Goal: Information Seeking & Learning: Learn about a topic

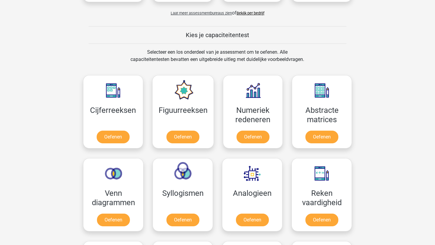
scroll to position [209, 0]
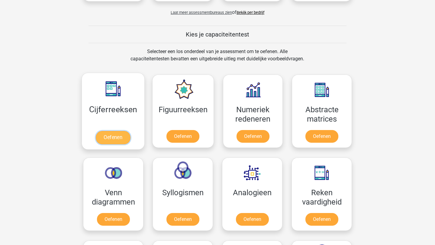
click at [121, 144] on link "Oefenen" at bounding box center [113, 137] width 34 height 13
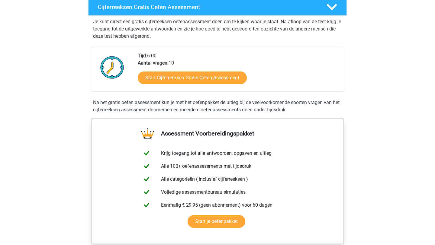
scroll to position [108, 0]
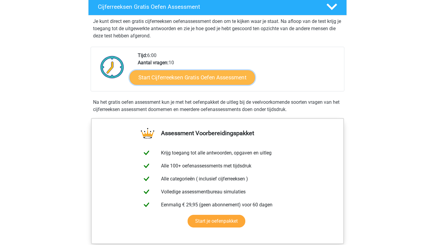
click at [204, 84] on link "Start Cijferreeksen Gratis Oefen Assessment" at bounding box center [191, 77] width 125 height 14
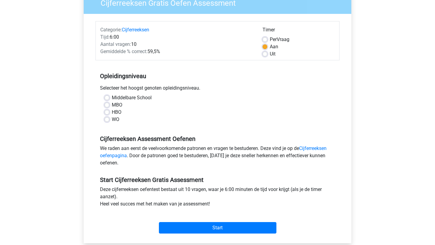
scroll to position [64, 0]
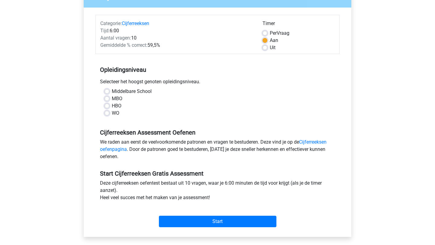
click at [112, 113] on label "WO" at bounding box center [116, 113] width 8 height 7
click at [107, 113] on input "WO" at bounding box center [106, 113] width 5 height 6
radio input "true"
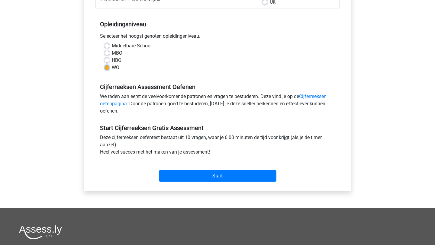
scroll to position [182, 0]
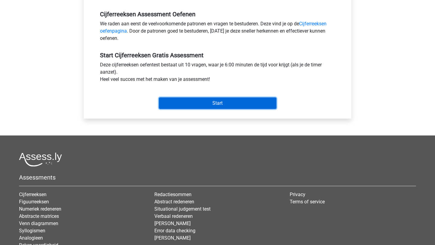
click at [216, 104] on input "Start" at bounding box center [217, 102] width 117 height 11
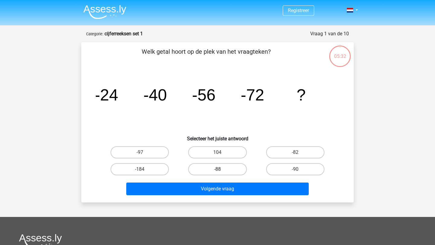
click at [238, 170] on label "-88" at bounding box center [217, 169] width 58 height 12
click at [221, 170] on input "-88" at bounding box center [219, 171] width 4 height 4
radio input "true"
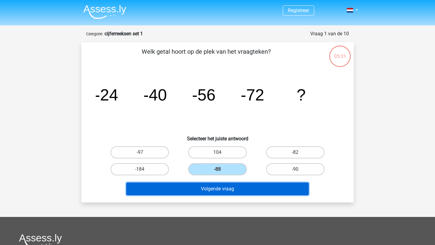
click at [240, 188] on button "Volgende vraag" at bounding box center [217, 189] width 183 height 13
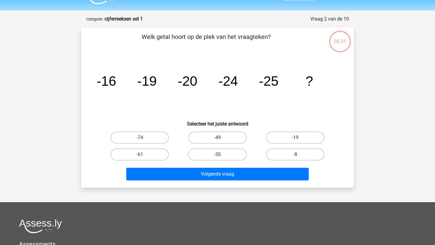
scroll to position [30, 0]
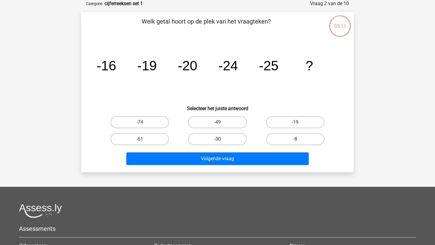
click at [221, 140] on label "-30" at bounding box center [217, 139] width 58 height 12
click at [221, 140] on input "-30" at bounding box center [219, 141] width 4 height 4
radio input "true"
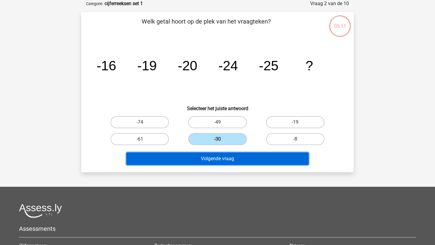
click at [224, 155] on button "Volgende vraag" at bounding box center [217, 158] width 183 height 13
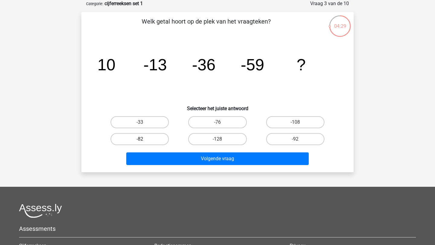
click at [147, 140] on label "-82" at bounding box center [139, 139] width 58 height 12
click at [144, 140] on input "-82" at bounding box center [142, 141] width 4 height 4
radio input "true"
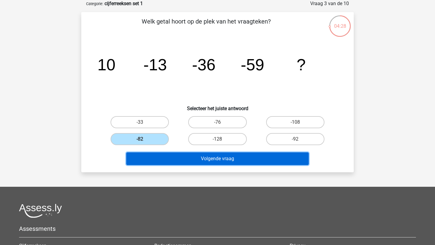
click at [186, 161] on button "Volgende vraag" at bounding box center [217, 158] width 183 height 13
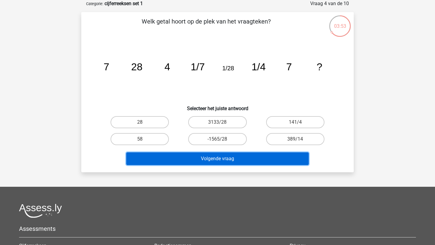
click at [156, 161] on button "Volgende vraag" at bounding box center [217, 158] width 183 height 13
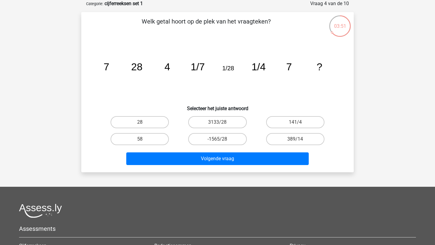
click at [170, 110] on h6 "Selecteer het juiste antwoord" at bounding box center [217, 106] width 253 height 11
click at [150, 120] on label "28" at bounding box center [139, 122] width 58 height 12
click at [144, 122] on input "28" at bounding box center [142, 124] width 4 height 4
radio input "true"
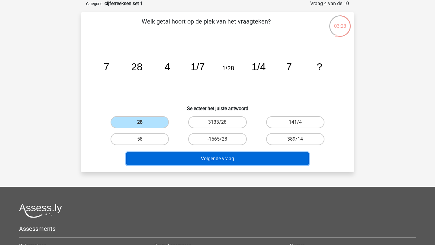
click at [190, 162] on button "Volgende vraag" at bounding box center [217, 158] width 183 height 13
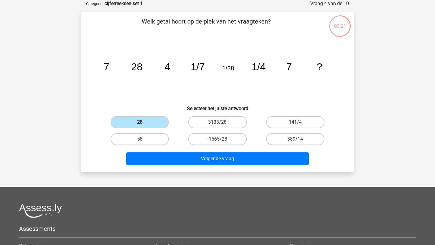
click at [141, 121] on label "28" at bounding box center [139, 122] width 58 height 12
click at [141, 122] on input "28" at bounding box center [142, 124] width 4 height 4
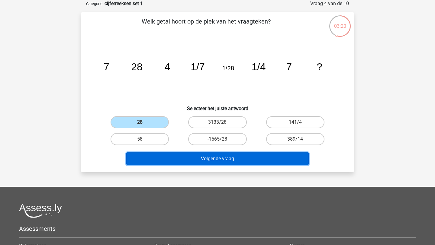
click at [179, 159] on button "Volgende vraag" at bounding box center [217, 158] width 183 height 13
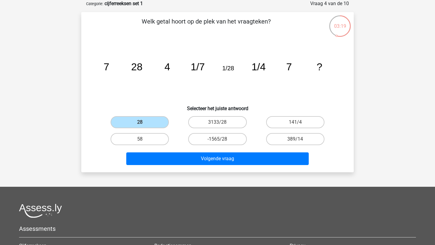
click at [140, 124] on input "28" at bounding box center [142, 124] width 4 height 4
click at [161, 96] on icon "image/svg+xml 7 28 4 1/7 1/28 1/4 7 ?" at bounding box center [217, 70] width 243 height 61
click at [142, 139] on input "58" at bounding box center [142, 141] width 4 height 4
radio input "true"
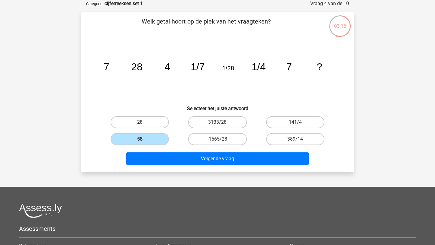
click at [146, 126] on label "28" at bounding box center [139, 122] width 58 height 12
click at [144, 126] on input "28" at bounding box center [142, 124] width 4 height 4
radio input "true"
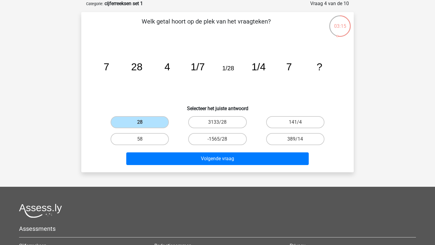
click at [191, 165] on div "Volgende vraag" at bounding box center [217, 159] width 233 height 15
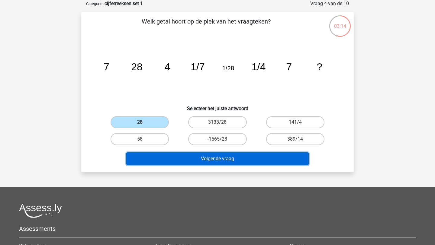
click at [206, 160] on button "Volgende vraag" at bounding box center [217, 158] width 183 height 13
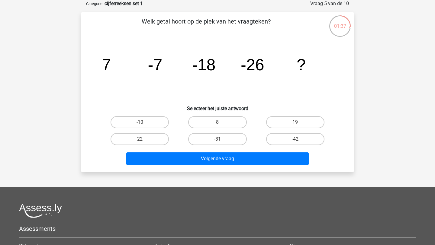
click at [343, 27] on div "01:37" at bounding box center [339, 22] width 23 height 15
click at [350, 26] on div "01:36" at bounding box center [339, 22] width 23 height 15
click at [291, 138] on label "-42" at bounding box center [295, 139] width 58 height 12
click at [295, 139] on input "-42" at bounding box center [297, 141] width 4 height 4
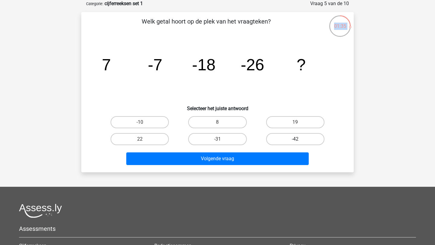
radio input "true"
click at [286, 73] on icon "image/svg+xml 7 -7 -18 -26 ?" at bounding box center [217, 70] width 243 height 61
click at [224, 142] on label "-31" at bounding box center [217, 139] width 58 height 12
click at [221, 142] on input "-31" at bounding box center [219, 141] width 4 height 4
radio input "true"
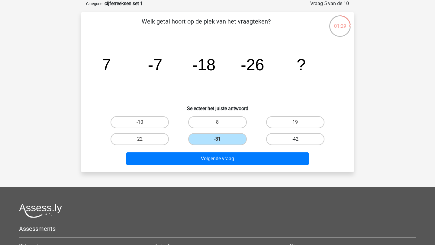
click at [285, 141] on label "-42" at bounding box center [295, 139] width 58 height 12
click at [295, 141] on input "-42" at bounding box center [297, 141] width 4 height 4
radio input "true"
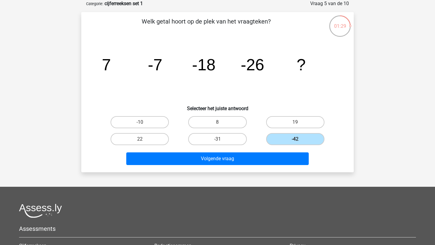
click at [281, 151] on div "Volgende vraag" at bounding box center [217, 158] width 253 height 20
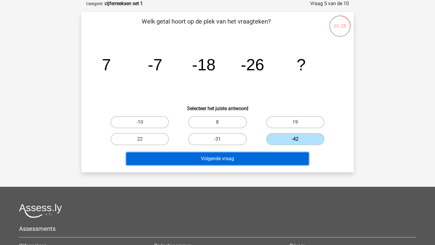
click at [280, 154] on button "Volgende vraag" at bounding box center [217, 158] width 183 height 13
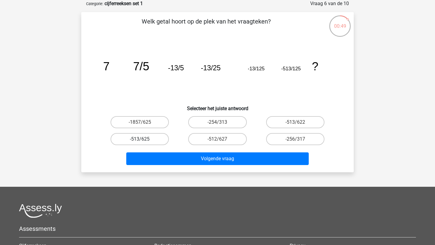
click at [146, 140] on label "-513/625" at bounding box center [139, 139] width 58 height 12
click at [144, 140] on input "-513/625" at bounding box center [142, 141] width 4 height 4
radio input "true"
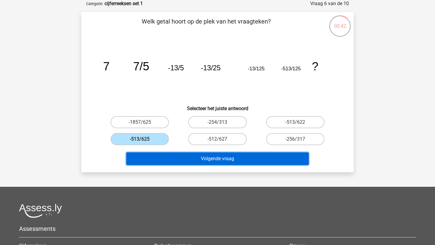
click at [183, 159] on button "Volgende vraag" at bounding box center [217, 158] width 183 height 13
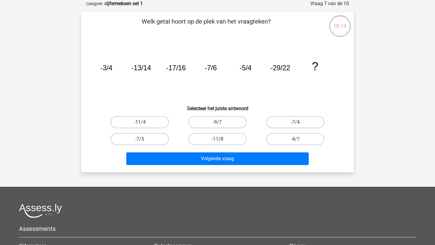
click at [219, 142] on input "-11/8" at bounding box center [219, 141] width 4 height 4
radio input "true"
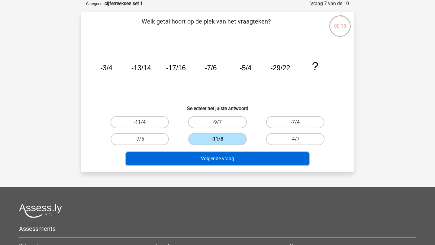
click at [232, 157] on button "Volgende vraag" at bounding box center [217, 158] width 183 height 13
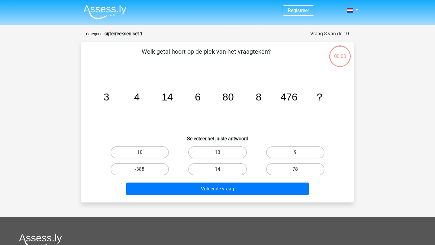
scroll to position [30, 0]
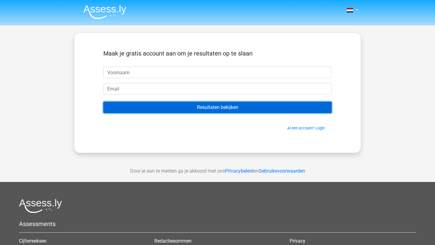
click at [196, 108] on input "Resultaten bekijken" at bounding box center [217, 107] width 228 height 11
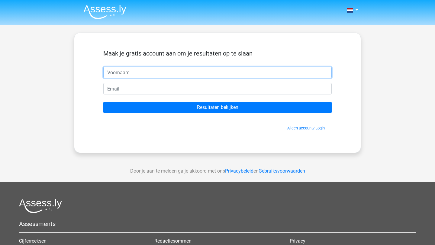
click at [184, 68] on input "text" at bounding box center [217, 72] width 228 height 11
type input "inge"
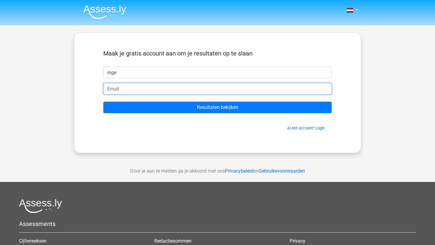
click at [121, 91] on input "email" at bounding box center [217, 88] width 228 height 11
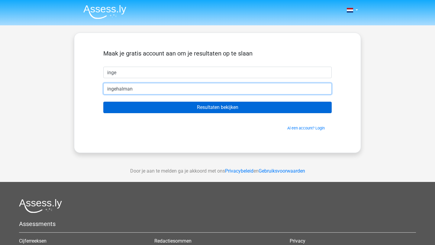
type input "[EMAIL_ADDRESS][DOMAIN_NAME]"
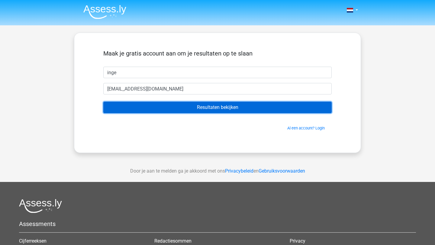
click at [169, 109] on input "Resultaten bekijken" at bounding box center [217, 107] width 228 height 11
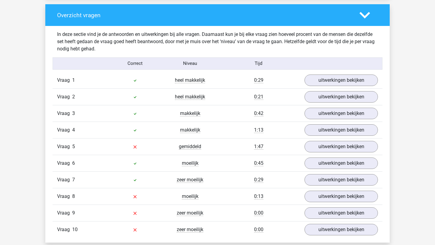
scroll to position [452, 0]
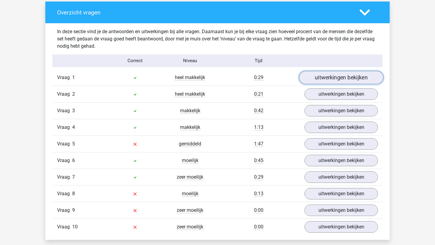
click at [338, 80] on link "uitwerkingen bekijken" at bounding box center [341, 77] width 84 height 13
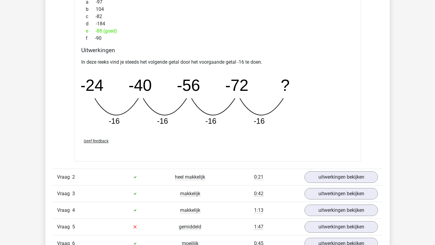
scroll to position [633, 0]
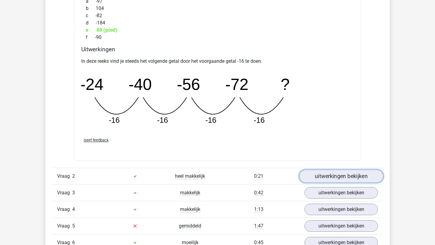
click at [331, 175] on link "uitwerkingen bekijken" at bounding box center [341, 176] width 84 height 13
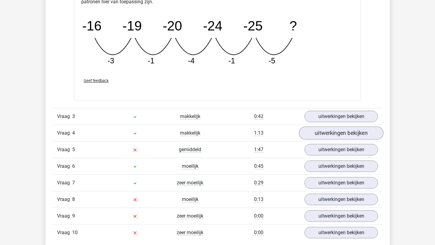
scroll to position [993, 0]
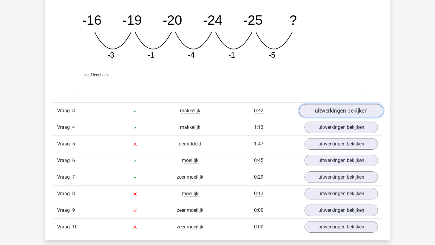
click at [341, 109] on link "uitwerkingen bekijken" at bounding box center [341, 110] width 84 height 13
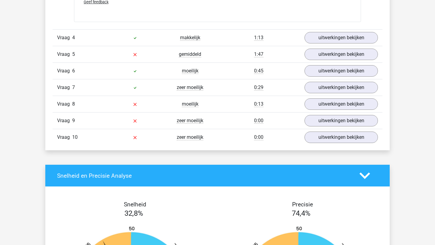
scroll to position [1456, 0]
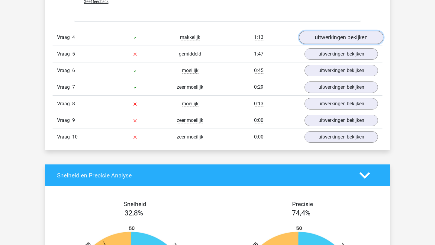
click at [312, 35] on link "uitwerkingen bekijken" at bounding box center [341, 37] width 84 height 13
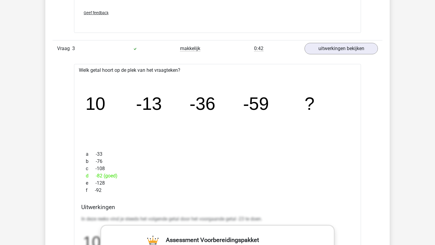
scroll to position [1050, 0]
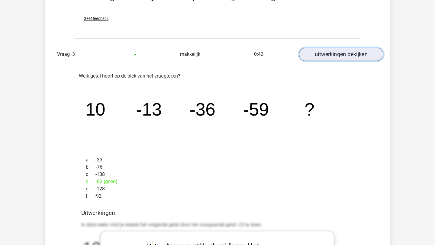
click at [316, 59] on link "uitwerkingen bekijken" at bounding box center [341, 54] width 84 height 13
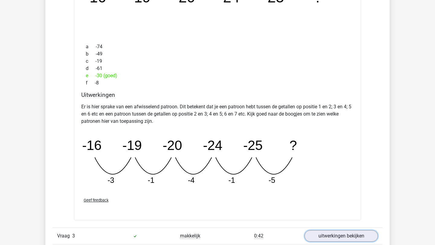
scroll to position [766, 0]
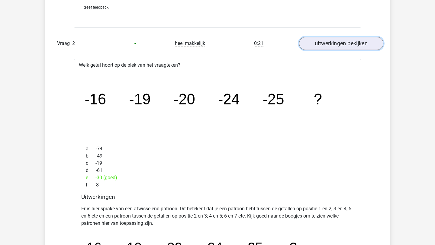
click at [354, 42] on link "uitwerkingen bekijken" at bounding box center [341, 43] width 84 height 13
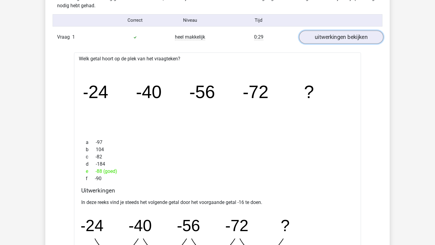
click at [358, 35] on link "uitwerkingen bekijken" at bounding box center [341, 36] width 84 height 13
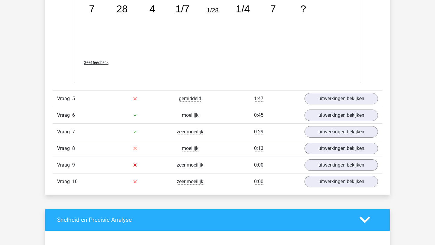
scroll to position [814, 0]
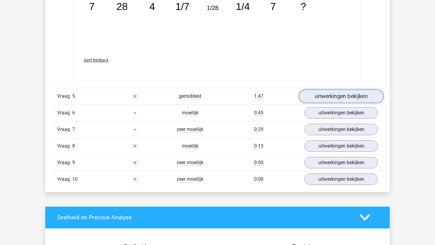
click at [326, 97] on link "uitwerkingen bekijken" at bounding box center [341, 96] width 84 height 13
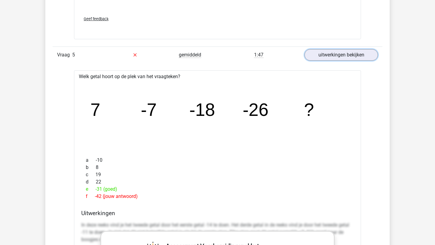
scroll to position [853, 0]
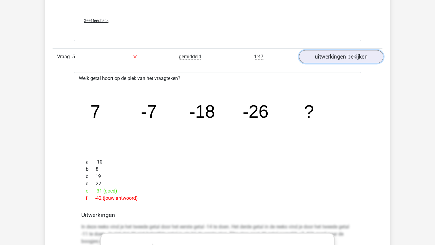
click at [326, 57] on link "uitwerkingen bekijken" at bounding box center [341, 56] width 84 height 13
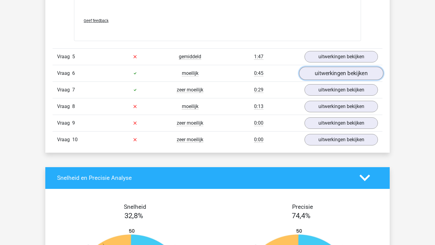
click at [324, 71] on link "uitwerkingen bekijken" at bounding box center [341, 73] width 84 height 13
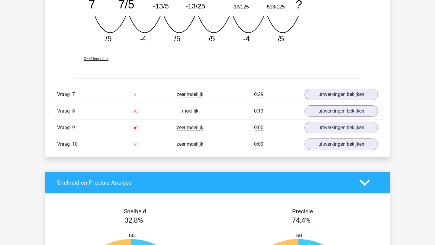
scroll to position [1113, 0]
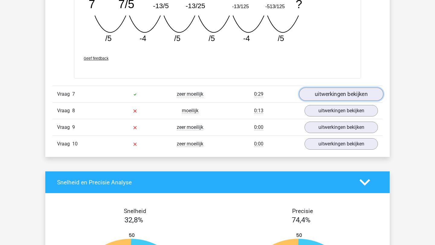
click at [325, 96] on link "uitwerkingen bekijken" at bounding box center [341, 94] width 84 height 13
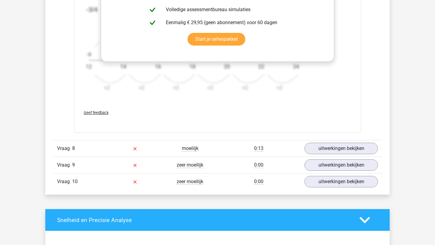
scroll to position [1448, 0]
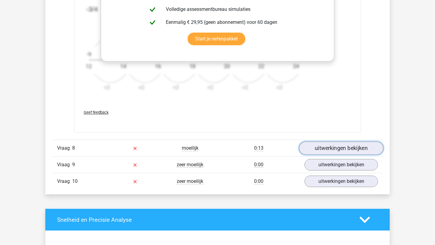
click at [330, 146] on link "uitwerkingen bekijken" at bounding box center [341, 148] width 84 height 13
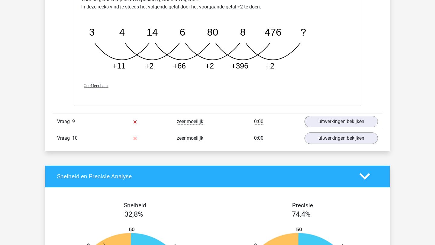
scroll to position [1815, 0]
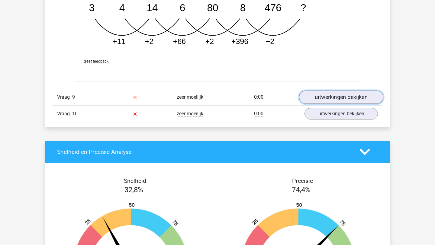
click at [333, 97] on link "uitwerkingen bekijken" at bounding box center [341, 97] width 84 height 13
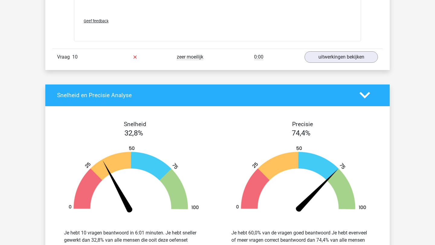
scroll to position [2243, 0]
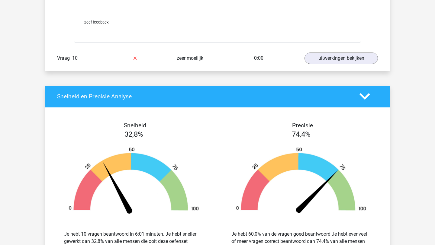
click at [238, 62] on div "Vraag 10 zeer moeilijk 0:00 uitwerkingen bekijken" at bounding box center [218, 58] width 330 height 17
click at [326, 61] on link "uitwerkingen bekijken" at bounding box center [341, 58] width 84 height 13
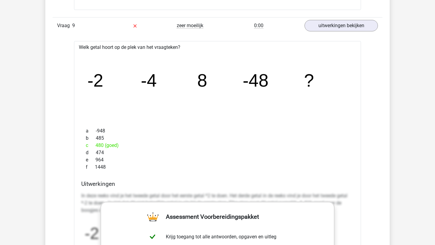
scroll to position [1884, 0]
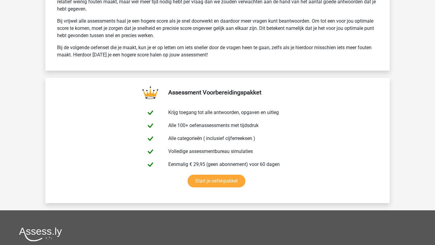
scroll to position [1080, 0]
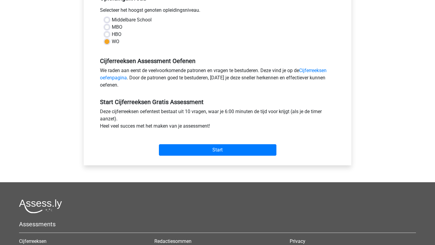
scroll to position [155, 0]
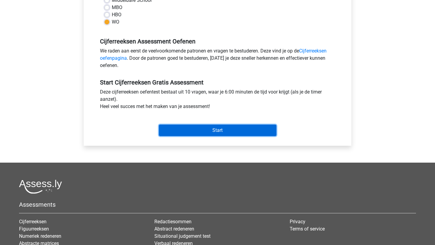
click at [181, 134] on input "Start" at bounding box center [217, 130] width 117 height 11
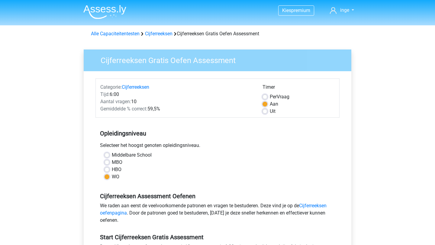
scroll to position [155, 0]
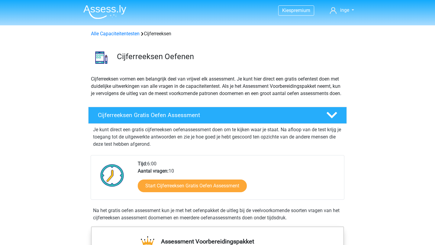
scroll to position [108, 0]
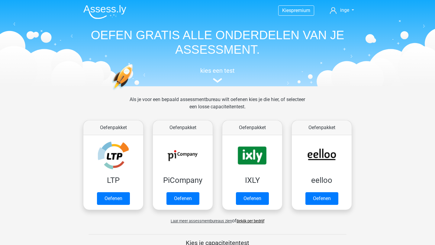
scroll to position [209, 0]
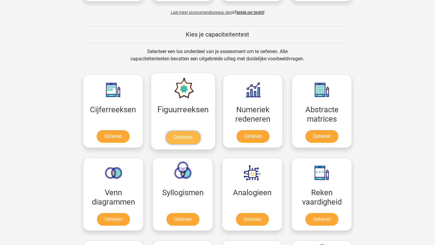
click at [190, 131] on link "Oefenen" at bounding box center [182, 137] width 34 height 13
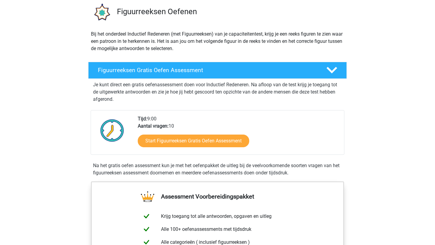
scroll to position [51, 0]
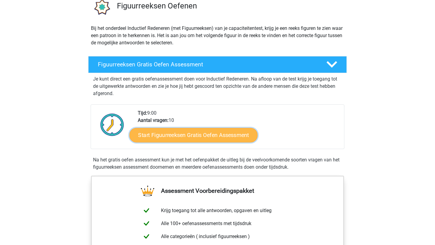
click at [216, 138] on link "Start Figuurreeksen Gratis Oefen Assessment" at bounding box center [193, 135] width 128 height 14
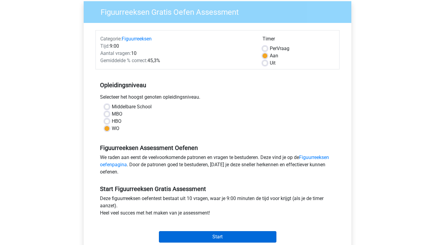
scroll to position [49, 0]
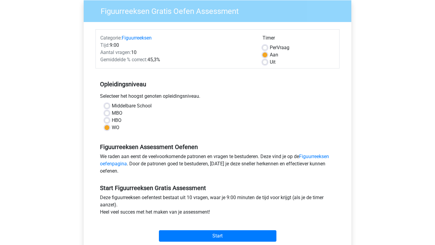
click at [270, 46] on label "Per Vraag" at bounding box center [280, 47] width 20 height 7
click at [264, 46] on input "Per Vraag" at bounding box center [264, 47] width 5 height 6
radio input "true"
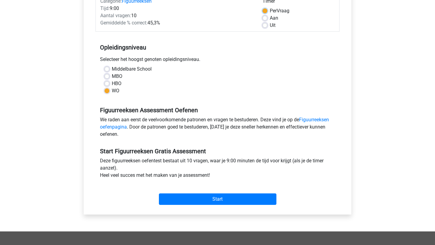
scroll to position [96, 0]
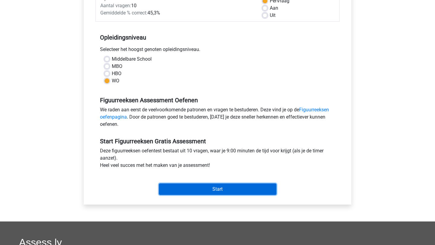
click at [237, 190] on input "Start" at bounding box center [217, 189] width 117 height 11
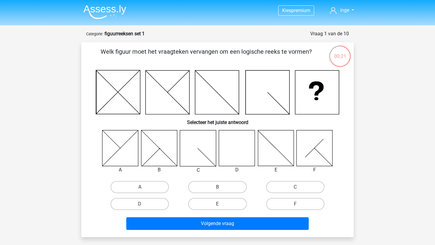
click at [237, 152] on icon at bounding box center [237, 148] width 36 height 36
click at [152, 200] on label "D" at bounding box center [139, 204] width 58 height 12
click at [144, 204] on input "D" at bounding box center [142, 206] width 4 height 4
radio input "true"
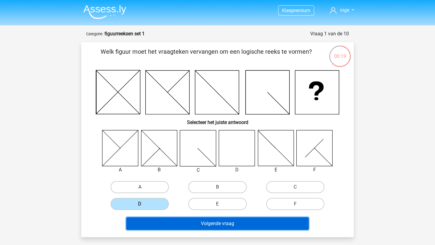
click at [199, 225] on button "Volgende vraag" at bounding box center [217, 223] width 183 height 13
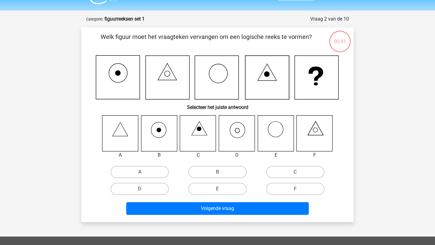
scroll to position [30, 0]
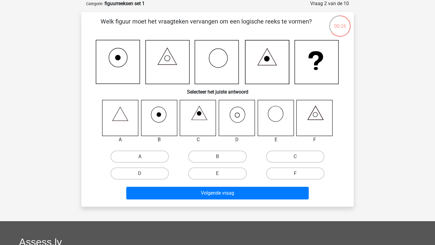
click at [242, 117] on icon at bounding box center [237, 118] width 36 height 36
click at [144, 174] on label "D" at bounding box center [139, 174] width 58 height 12
click at [144, 174] on input "D" at bounding box center [142, 176] width 4 height 4
radio input "true"
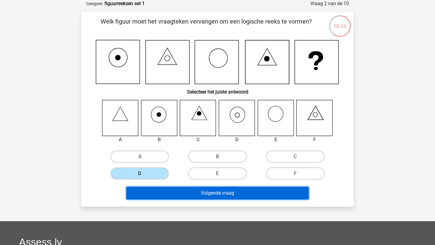
click at [184, 194] on button "Volgende vraag" at bounding box center [217, 193] width 183 height 13
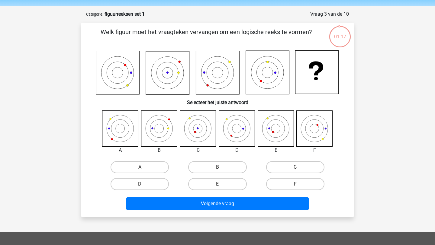
scroll to position [17, 0]
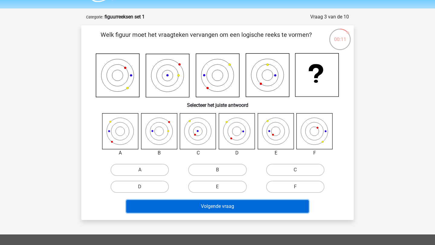
click at [215, 204] on button "Volgende vraag" at bounding box center [217, 206] width 183 height 13
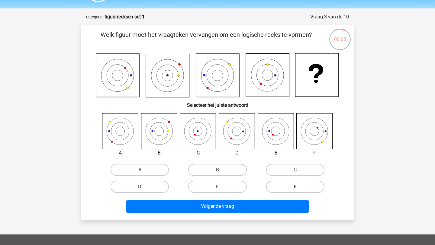
click at [290, 193] on label "F" at bounding box center [295, 187] width 58 height 12
click at [295, 191] on input "F" at bounding box center [297, 189] width 4 height 4
radio input "true"
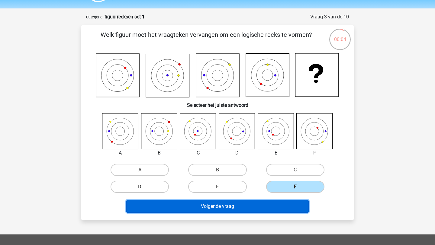
click at [268, 207] on button "Volgende vraag" at bounding box center [217, 206] width 183 height 13
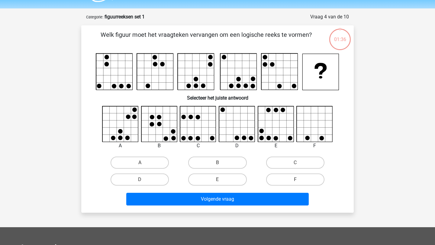
scroll to position [30, 0]
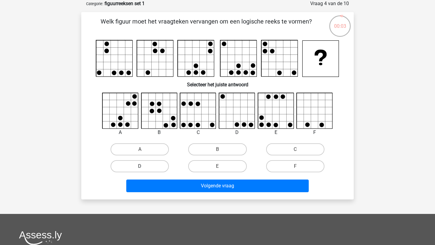
click at [136, 164] on label "D" at bounding box center [139, 166] width 58 height 12
click at [140, 166] on input "D" at bounding box center [142, 168] width 4 height 4
radio input "true"
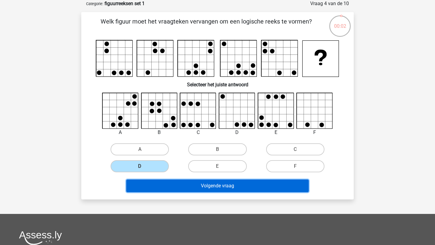
click at [187, 185] on button "Volgende vraag" at bounding box center [217, 186] width 183 height 13
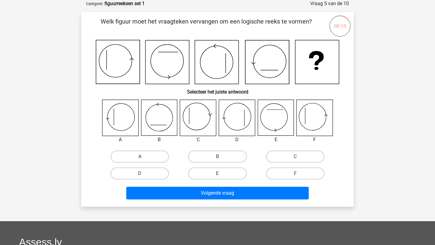
click at [315, 117] on icon at bounding box center [314, 118] width 36 height 36
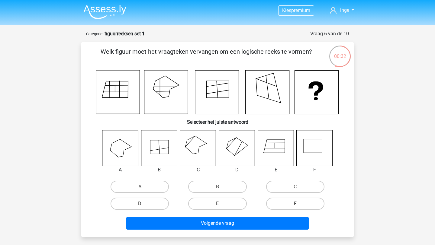
click at [231, 150] on icon at bounding box center [237, 148] width 36 height 36
click at [144, 201] on label "D" at bounding box center [139, 204] width 58 height 12
click at [144, 204] on input "D" at bounding box center [142, 206] width 4 height 4
radio input "true"
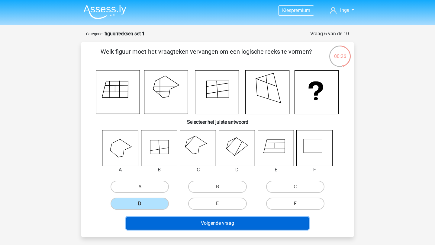
click at [178, 219] on button "Volgende vraag" at bounding box center [217, 223] width 183 height 13
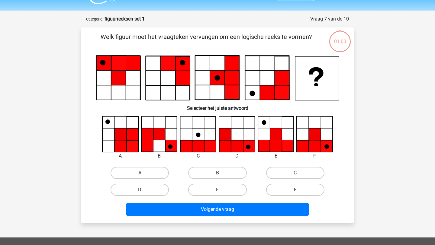
scroll to position [30, 0]
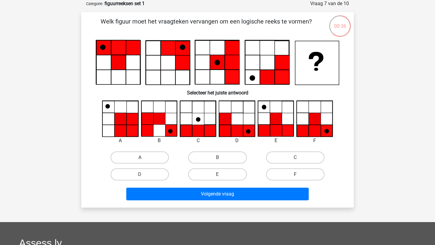
click at [290, 174] on label "F" at bounding box center [295, 174] width 58 height 12
click at [295, 174] on input "F" at bounding box center [297, 176] width 4 height 4
radio input "true"
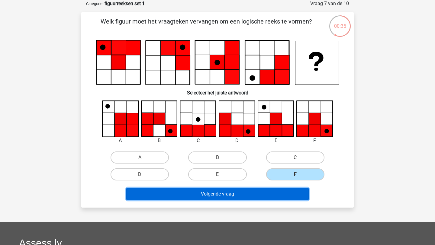
click at [280, 200] on button "Volgende vraag" at bounding box center [217, 194] width 183 height 13
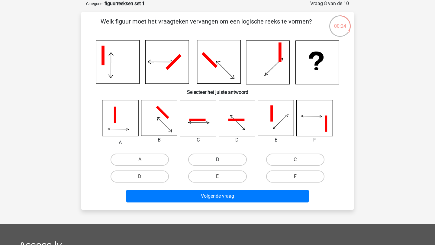
click at [223, 157] on label "B" at bounding box center [217, 160] width 58 height 12
click at [221, 160] on input "B" at bounding box center [219, 162] width 4 height 4
radio input "true"
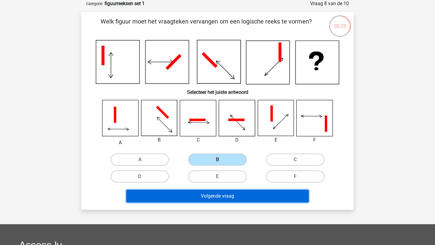
click at [224, 199] on button "Volgende vraag" at bounding box center [217, 196] width 183 height 13
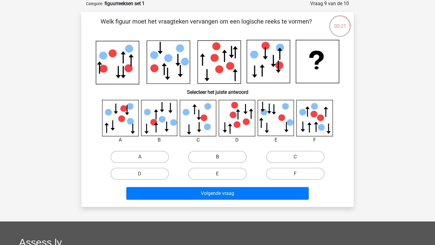
click at [235, 158] on label "B" at bounding box center [217, 157] width 58 height 12
click at [221, 158] on input "B" at bounding box center [219, 159] width 4 height 4
radio input "true"
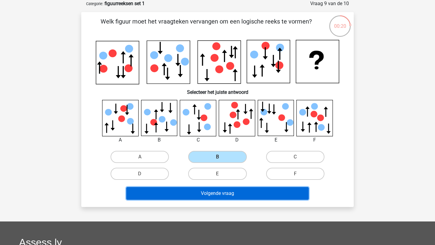
click at [233, 189] on button "Volgende vraag" at bounding box center [217, 193] width 183 height 13
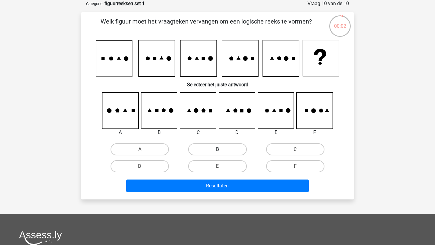
click at [226, 150] on label "B" at bounding box center [217, 149] width 58 height 12
click at [221, 150] on input "B" at bounding box center [219, 151] width 4 height 4
radio input "true"
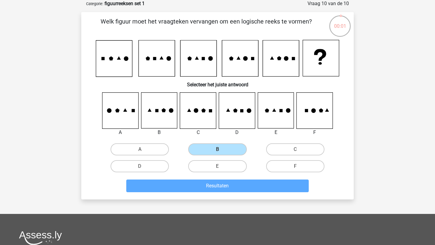
click at [228, 192] on div "Resultaten" at bounding box center [217, 187] width 233 height 15
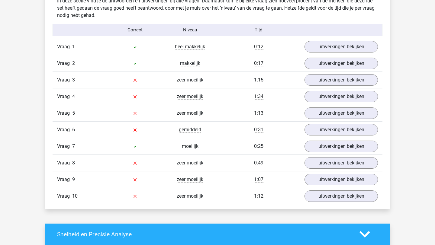
scroll to position [483, 0]
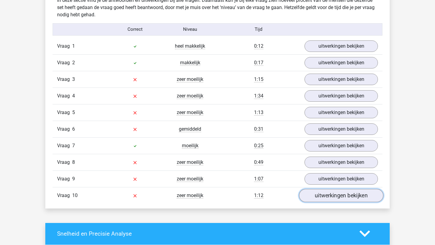
click at [318, 198] on link "uitwerkingen bekijken" at bounding box center [341, 195] width 84 height 13
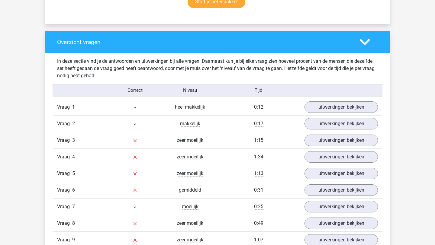
scroll to position [425, 0]
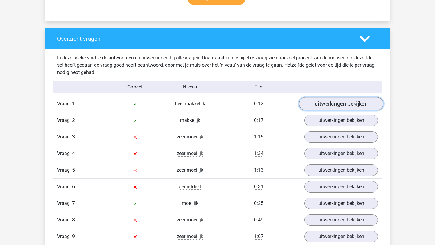
click at [324, 101] on link "uitwerkingen bekijken" at bounding box center [341, 103] width 84 height 13
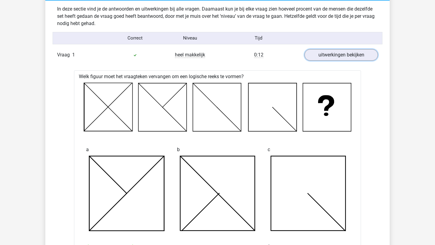
scroll to position [468, 0]
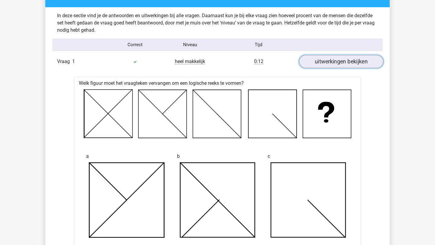
click at [333, 66] on link "uitwerkingen bekijken" at bounding box center [341, 61] width 84 height 13
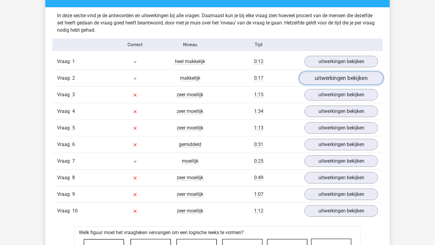
click at [335, 81] on link "uitwerkingen bekijken" at bounding box center [341, 78] width 84 height 13
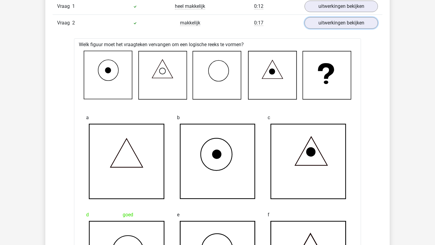
scroll to position [484, 0]
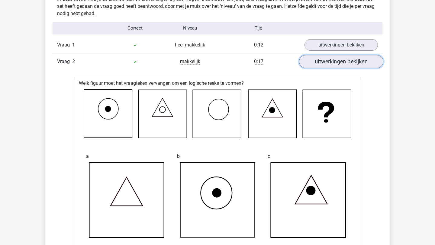
click at [339, 65] on link "uitwerkingen bekijken" at bounding box center [341, 61] width 84 height 13
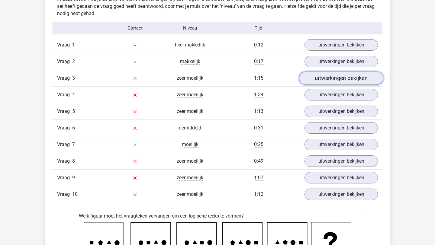
click at [313, 82] on link "uitwerkingen bekijken" at bounding box center [341, 78] width 84 height 13
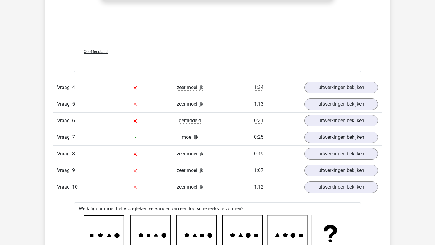
scroll to position [998, 0]
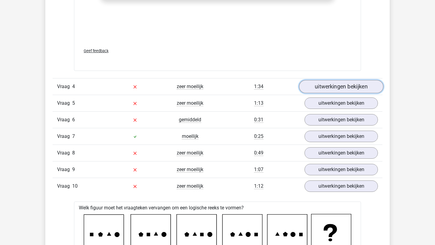
click at [329, 87] on link "uitwerkingen bekijken" at bounding box center [341, 86] width 84 height 13
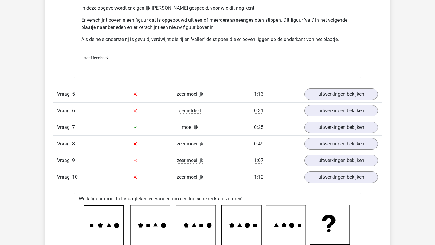
scroll to position [1367, 0]
click at [344, 97] on link "uitwerkingen bekijken" at bounding box center [341, 93] width 84 height 13
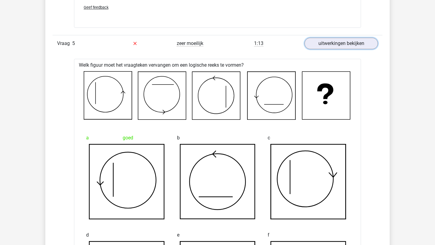
scroll to position [1404, 0]
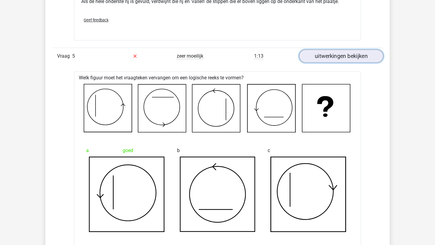
click at [321, 55] on link "uitwerkingen bekijken" at bounding box center [341, 56] width 84 height 13
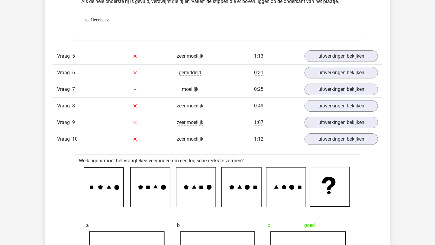
click at [243, 78] on div "Vraag 6 gemiddeld 0:31 uitwerkingen bekijken" at bounding box center [218, 72] width 330 height 17
click at [333, 71] on link "uitwerkingen bekijken" at bounding box center [341, 72] width 84 height 13
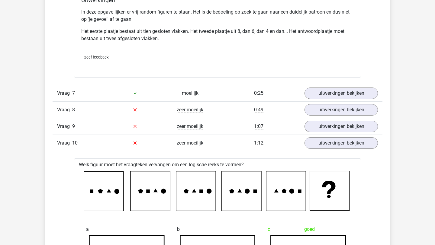
scroll to position [1764, 0]
click at [333, 93] on link "uitwerkingen bekijken" at bounding box center [341, 92] width 84 height 13
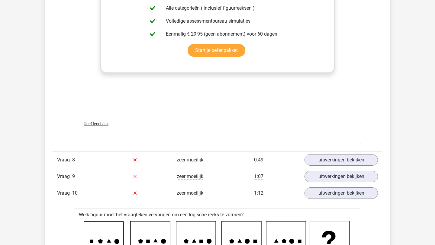
scroll to position [2246, 0]
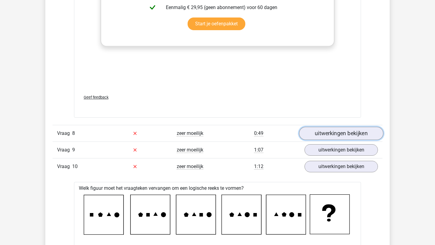
click at [339, 131] on link "uitwerkingen bekijken" at bounding box center [341, 133] width 84 height 13
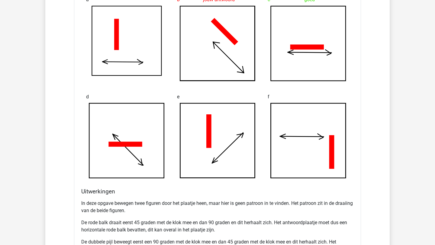
scroll to position [2302, 0]
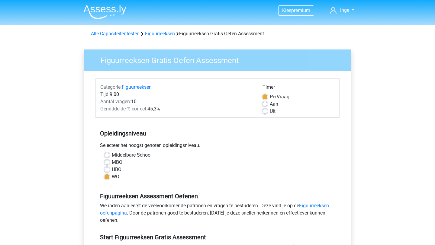
scroll to position [96, 0]
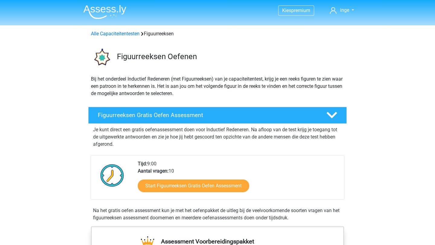
scroll to position [504, 0]
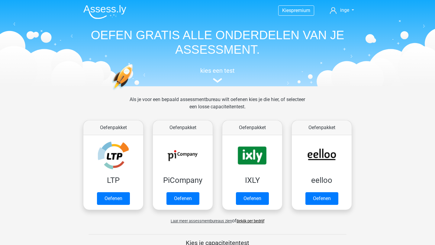
scroll to position [209, 0]
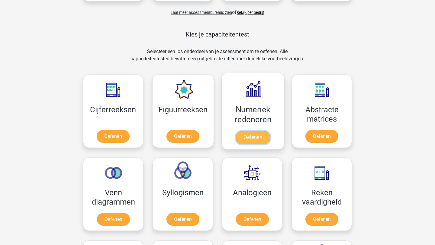
click at [262, 141] on link "Oefenen" at bounding box center [252, 137] width 34 height 13
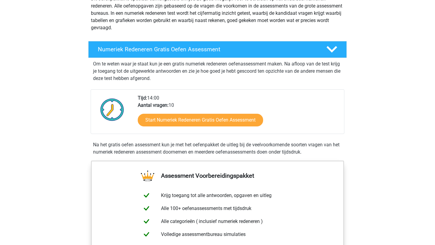
scroll to position [77, 0]
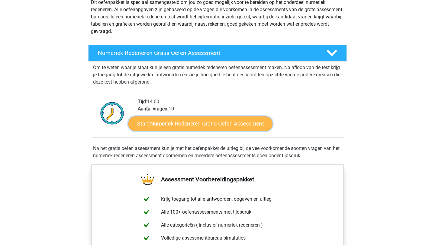
click at [226, 125] on link "Start Numeriek Redeneren Gratis Oefen Assessment" at bounding box center [200, 123] width 144 height 14
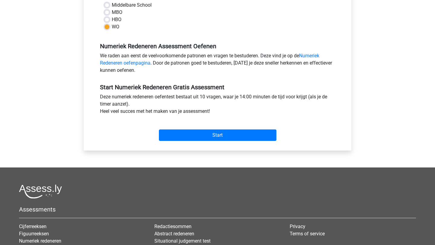
scroll to position [149, 0]
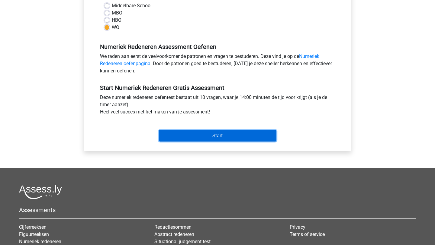
click at [238, 136] on input "Start" at bounding box center [217, 135] width 117 height 11
click at [229, 136] on input "Start" at bounding box center [217, 135] width 117 height 11
click at [174, 133] on input "Start" at bounding box center [217, 135] width 117 height 11
click at [183, 137] on input "Start" at bounding box center [217, 135] width 117 height 11
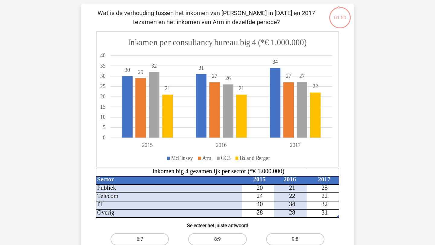
scroll to position [39, 0]
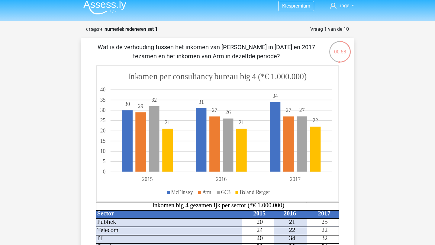
scroll to position [4, 0]
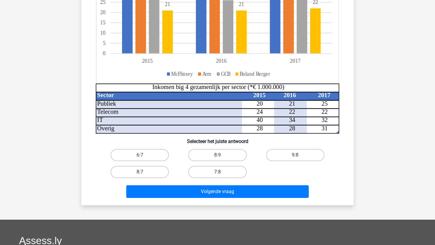
scroll to position [129, 0]
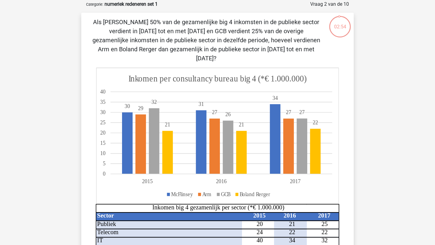
scroll to position [27, 0]
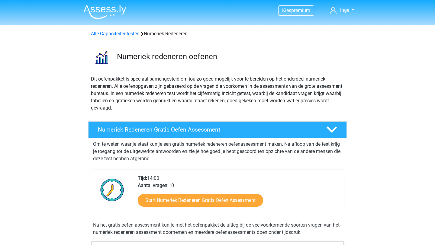
scroll to position [77, 0]
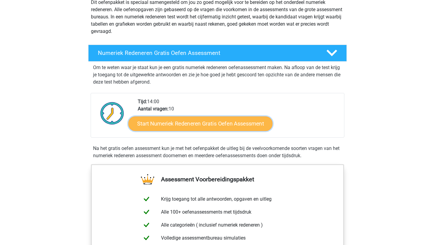
click at [183, 123] on link "Start Numeriek Redeneren Gratis Oefen Assessment" at bounding box center [200, 123] width 144 height 14
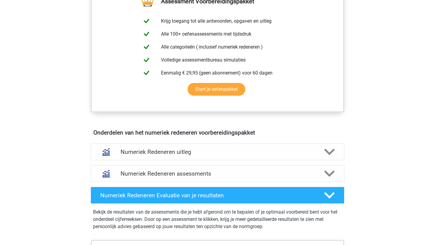
scroll to position [259, 0]
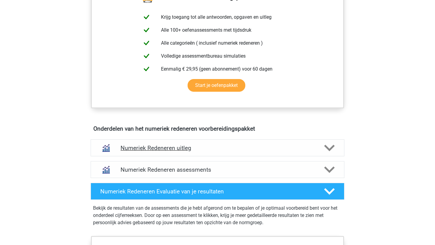
click at [133, 143] on div "Numeriek Redeneren uitleg" at bounding box center [218, 147] width 254 height 17
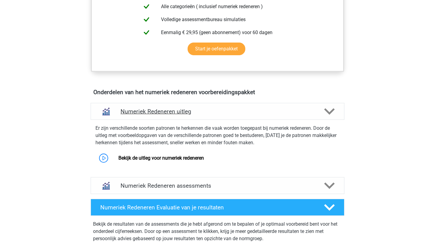
scroll to position [306, 0]
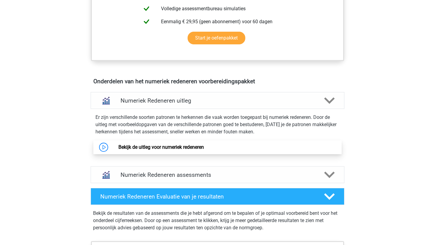
click at [118, 146] on link "Bekijk de uitleg voor numeriek redeneren" at bounding box center [160, 147] width 85 height 6
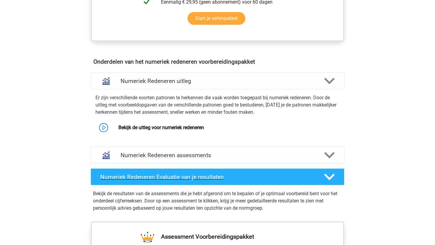
scroll to position [334, 0]
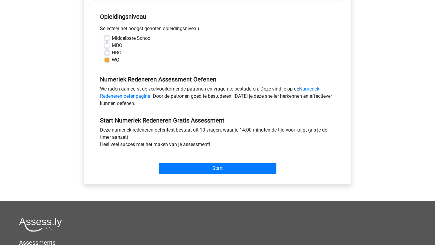
scroll to position [143, 0]
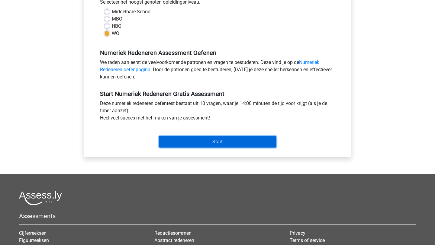
click at [199, 143] on input "Start" at bounding box center [217, 141] width 117 height 11
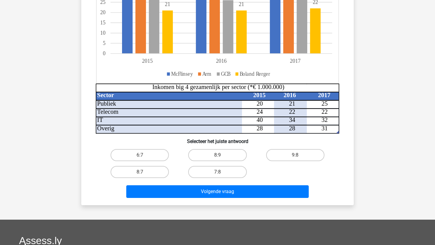
scroll to position [123, 0]
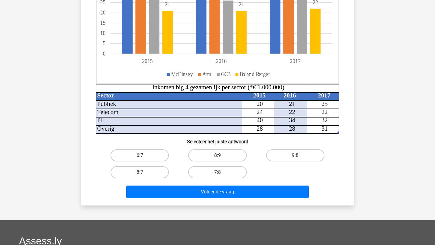
click at [135, 179] on div "8:7" at bounding box center [140, 172] width 78 height 17
click at [145, 170] on label "8:7" at bounding box center [139, 172] width 58 height 12
click at [144, 172] on input "8:7" at bounding box center [142, 174] width 4 height 4
radio input "true"
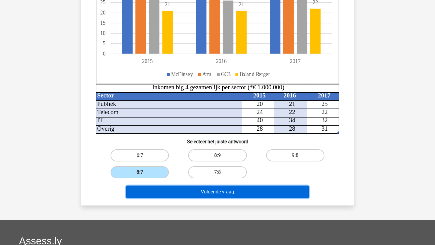
click at [177, 188] on button "Volgende vraag" at bounding box center [217, 192] width 183 height 13
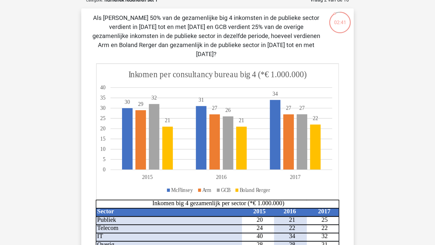
scroll to position [33, 0]
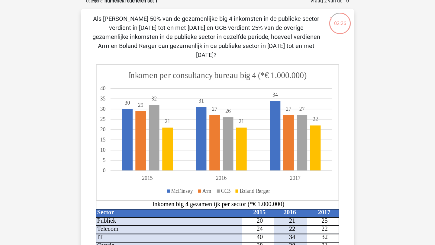
click at [230, 94] on icon at bounding box center [217, 133] width 242 height 136
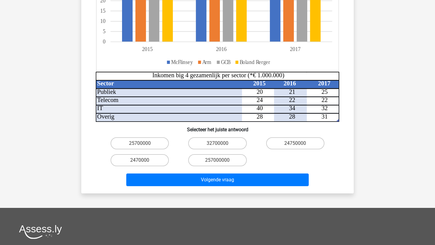
scroll to position [165, 0]
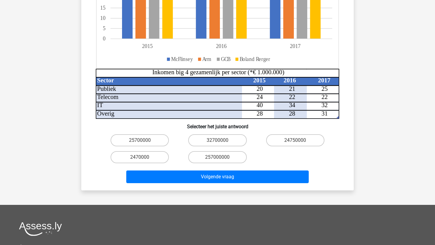
click at [176, 134] on div "32700000" at bounding box center [139, 140] width 73 height 12
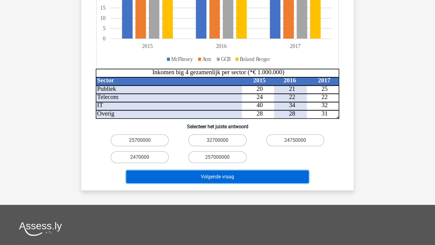
click at [227, 171] on button "Volgende vraag" at bounding box center [217, 177] width 183 height 13
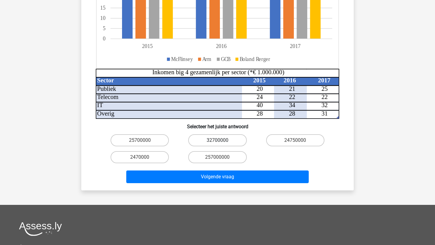
click at [211, 134] on label "32700000" at bounding box center [217, 140] width 58 height 12
click at [217, 140] on input "32700000" at bounding box center [219, 142] width 4 height 4
radio input "true"
click at [211, 134] on label "32700000" at bounding box center [217, 140] width 58 height 12
click at [217, 140] on input "32700000" at bounding box center [219, 142] width 4 height 4
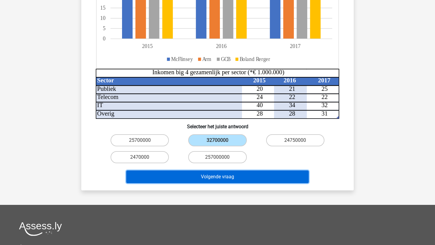
click at [209, 171] on button "Volgende vraag" at bounding box center [217, 177] width 183 height 13
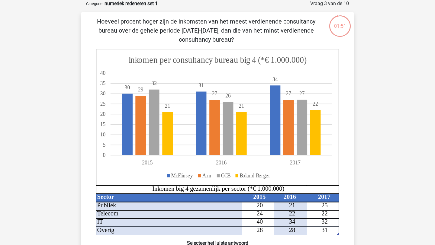
scroll to position [184, 0]
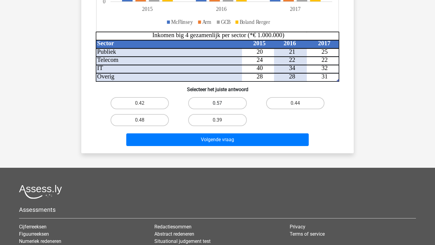
click at [224, 102] on label "0.57" at bounding box center [217, 103] width 58 height 12
click at [221, 103] on input "0.57" at bounding box center [219, 105] width 4 height 4
radio input "true"
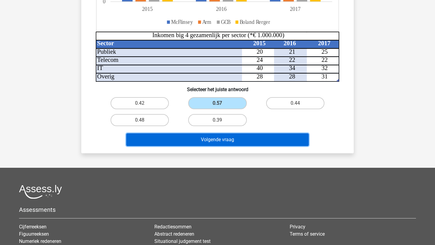
click at [224, 145] on button "Volgende vraag" at bounding box center [217, 139] width 183 height 13
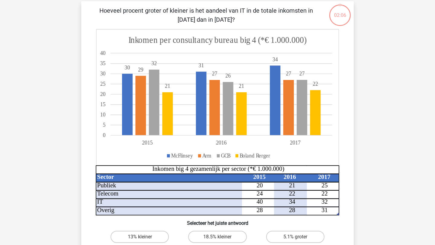
scroll to position [30, 0]
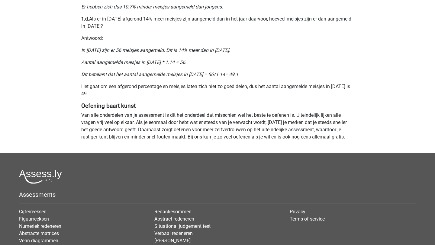
scroll to position [502, 0]
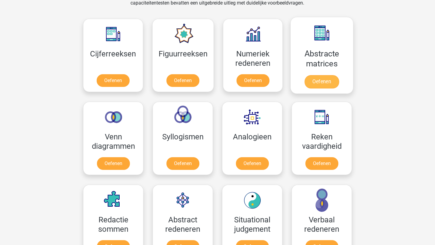
scroll to position [266, 0]
